Goal: Task Accomplishment & Management: Use online tool/utility

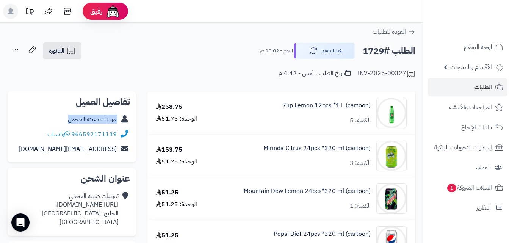
copy div "تموينات صيته العجمي"
drag, startPoint x: 61, startPoint y: 119, endPoint x: 130, endPoint y: 121, distance: 69.4
click at [130, 121] on div "تفاصيل العميل تموينات [PERSON_NAME] 966592171139 واتساب [EMAIL_ADDRESS][DOMAIN_…" at bounding box center [72, 126] width 129 height 71
click at [72, 48] on icon at bounding box center [70, 51] width 7 height 6
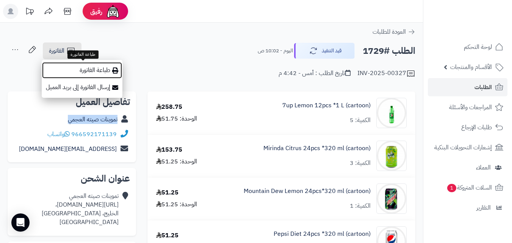
click at [93, 70] on link "طباعة الفاتورة" at bounding box center [82, 70] width 81 height 17
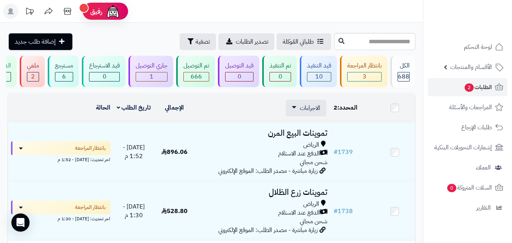
click at [314, 103] on td "العميل الاجراءات تحديث حالة الطلبات تحضير الطلبات إصدار بوليصة الشحنة للطلب طبا…" at bounding box center [263, 108] width 136 height 29
click at [314, 110] on span "الاجراءات" at bounding box center [310, 107] width 20 height 9
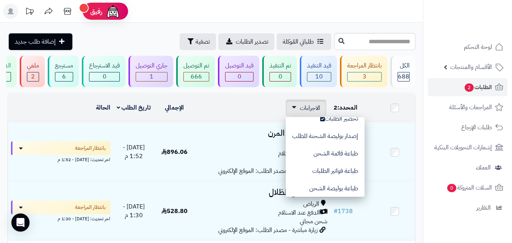
scroll to position [40, 0]
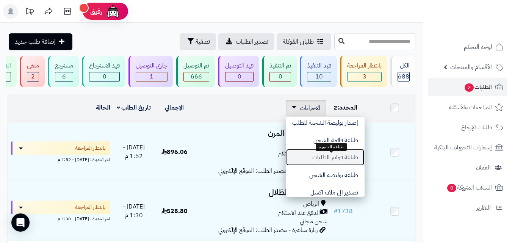
click at [317, 158] on button "طباعة فواتير الطلبات" at bounding box center [325, 157] width 79 height 17
